Goal: Transaction & Acquisition: Purchase product/service

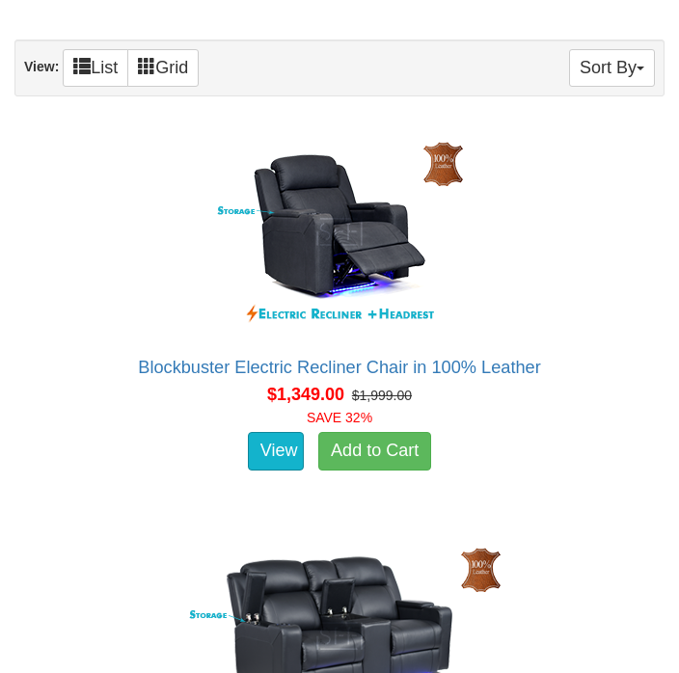
scroll to position [1506, 0]
click at [276, 437] on link "View" at bounding box center [276, 451] width 56 height 39
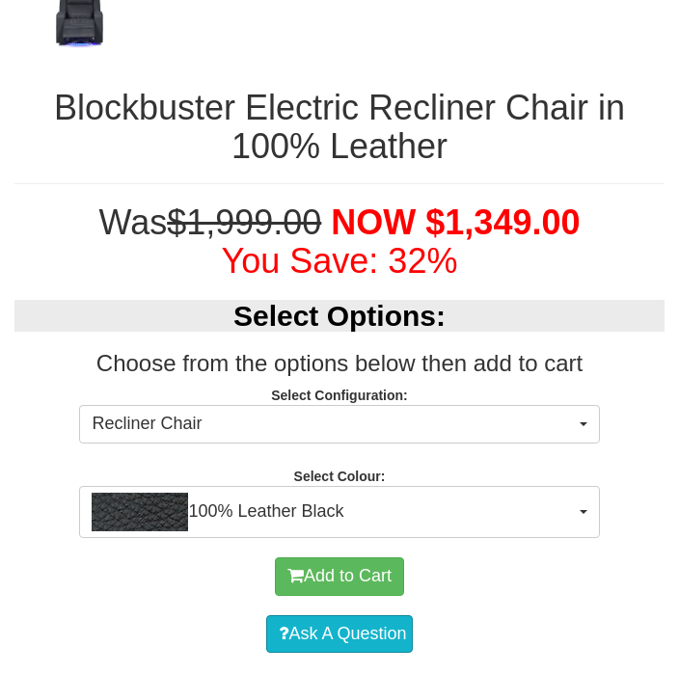
scroll to position [1075, 0]
click at [579, 503] on button "100% Leather Black" at bounding box center [339, 512] width 520 height 52
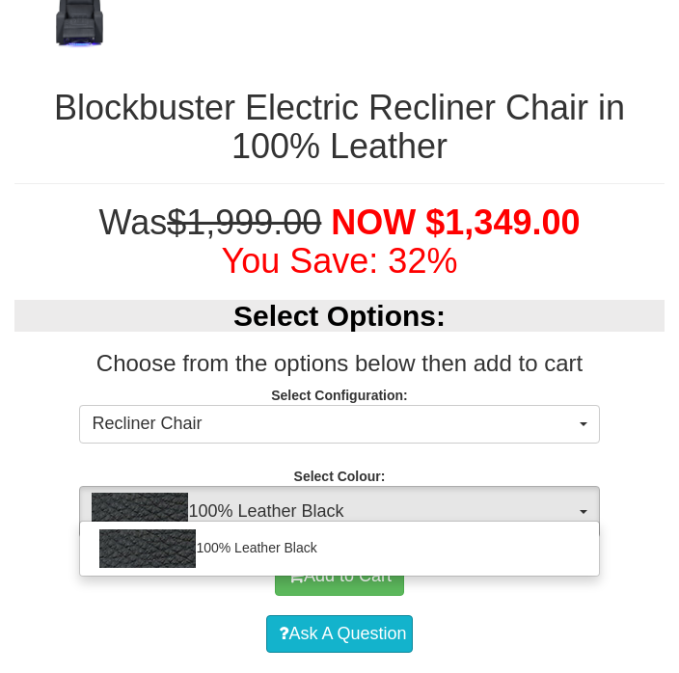
click at [580, 503] on div at bounding box center [339, 336] width 679 height 673
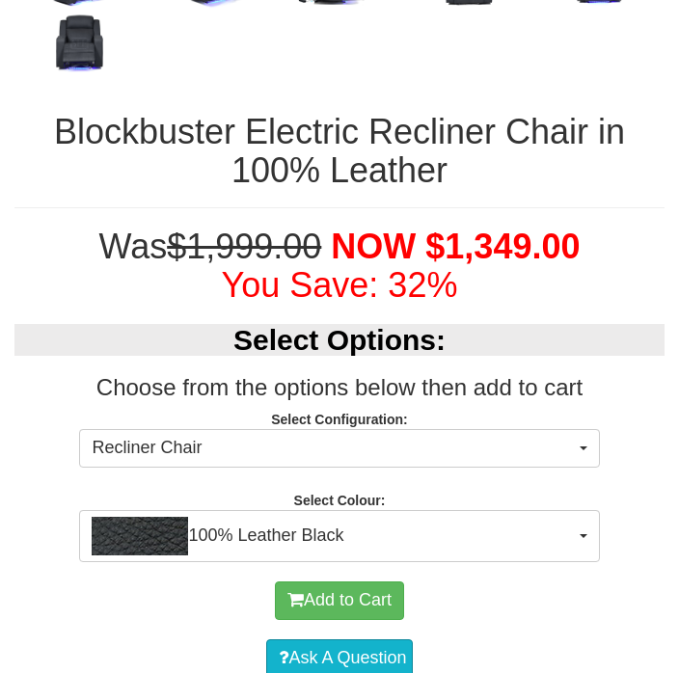
scroll to position [1050, 0]
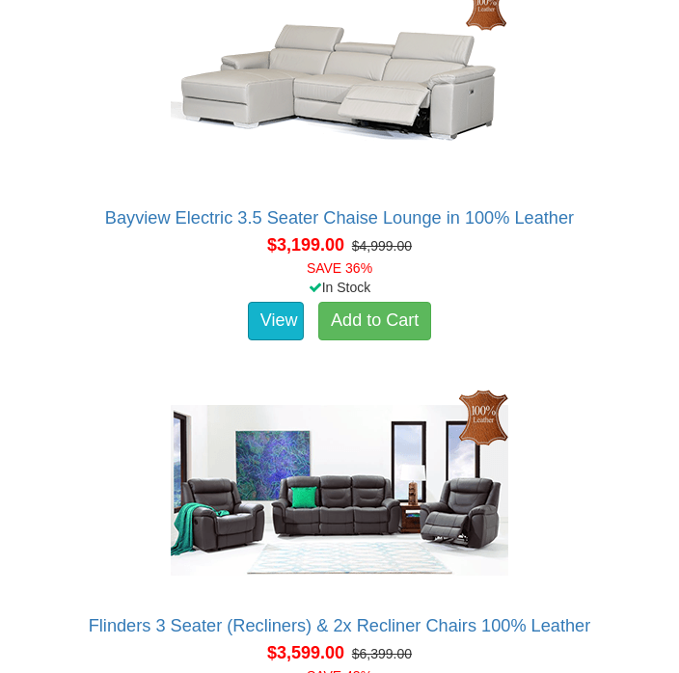
scroll to position [3662, 0]
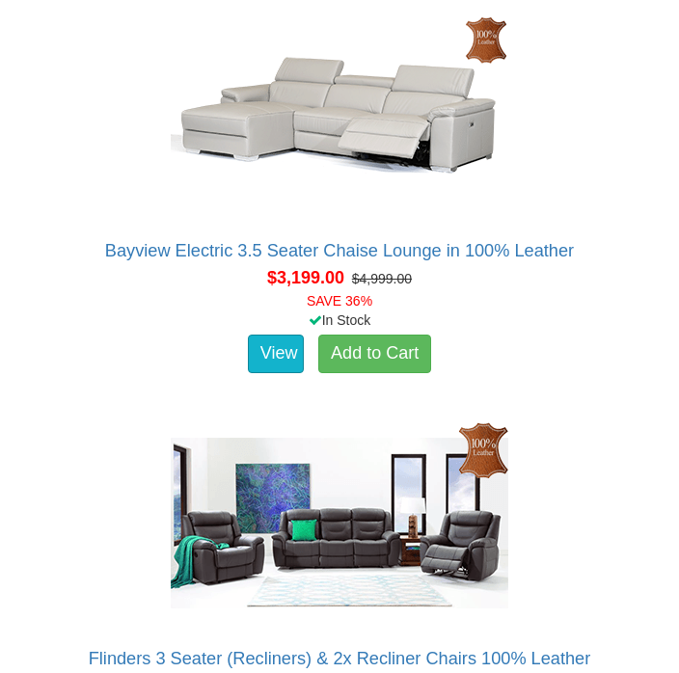
click at [322, 95] on img at bounding box center [339, 116] width 347 height 212
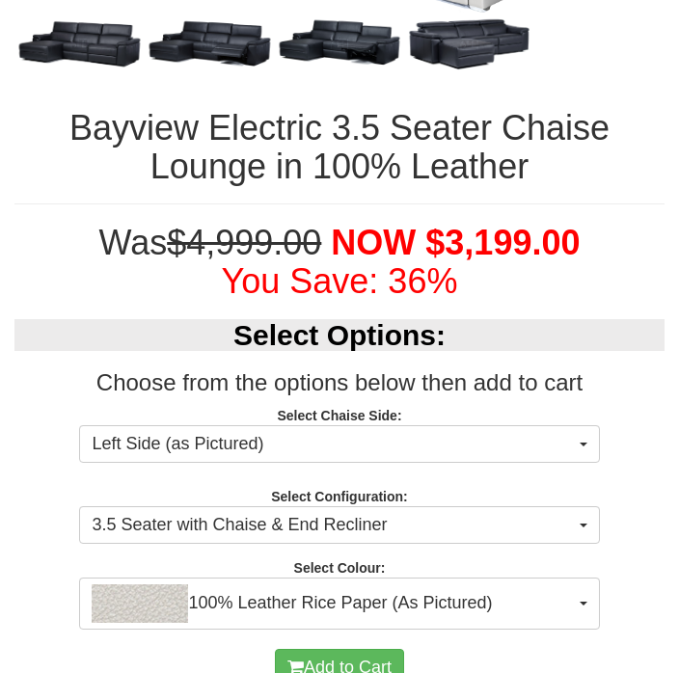
scroll to position [1006, 0]
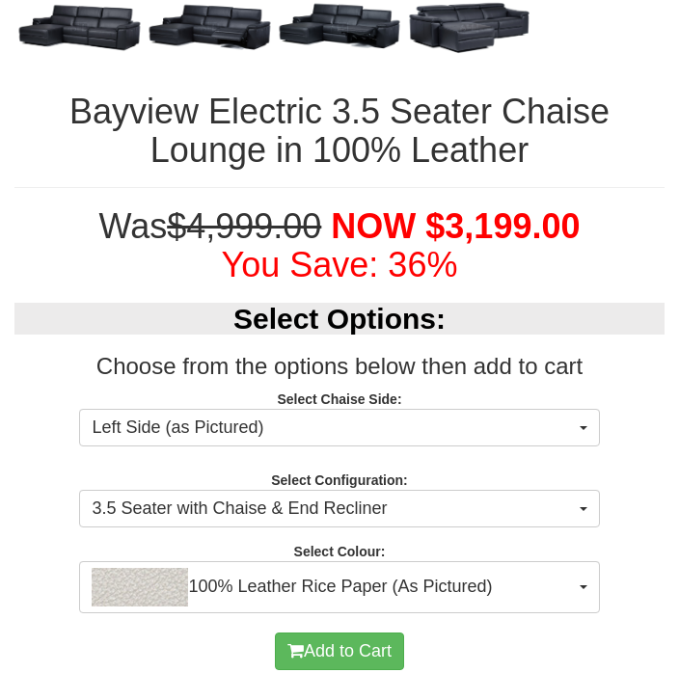
click at [584, 586] on span "button" at bounding box center [584, 588] width 8 height 4
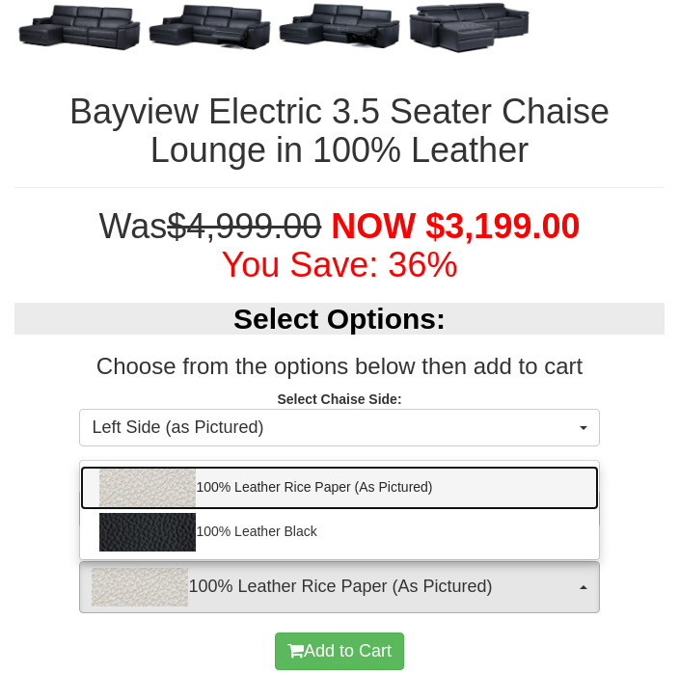
scroll to position [1007, 0]
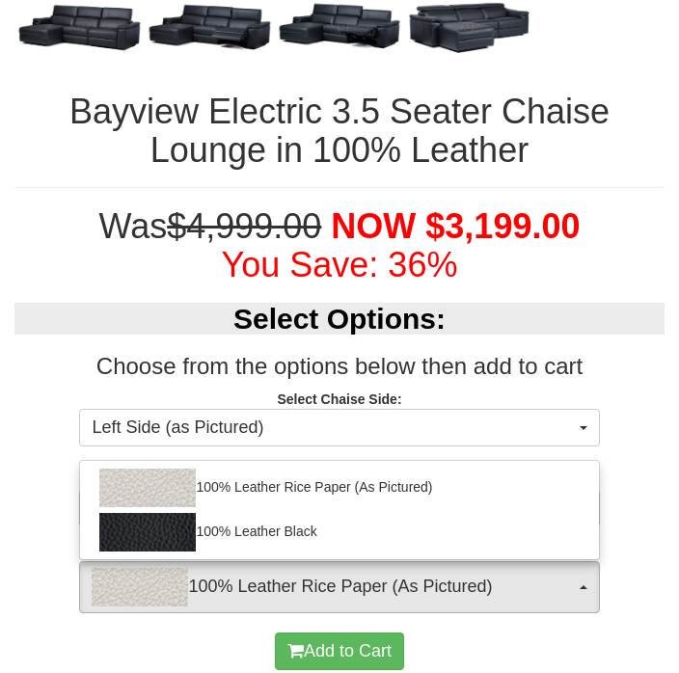
click at [639, 498] on div at bounding box center [339, 336] width 679 height 673
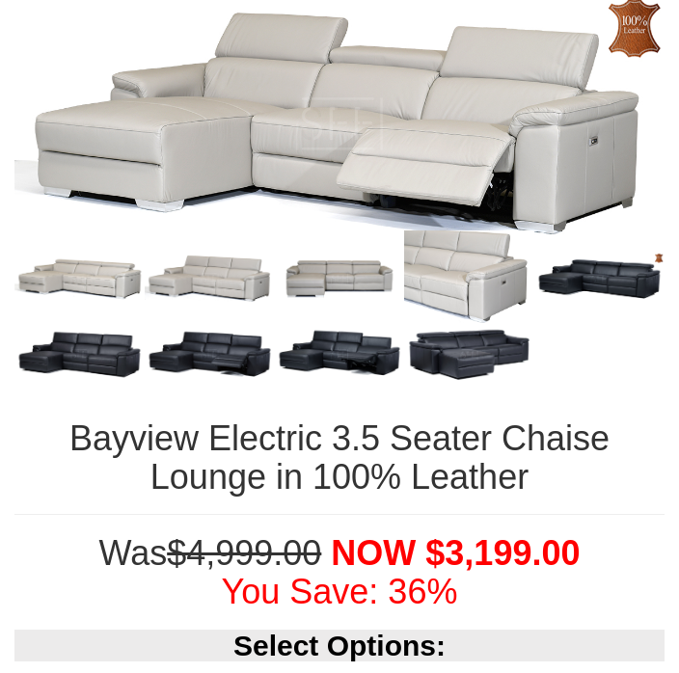
scroll to position [677, 0]
